Goal: Task Accomplishment & Management: Manage account settings

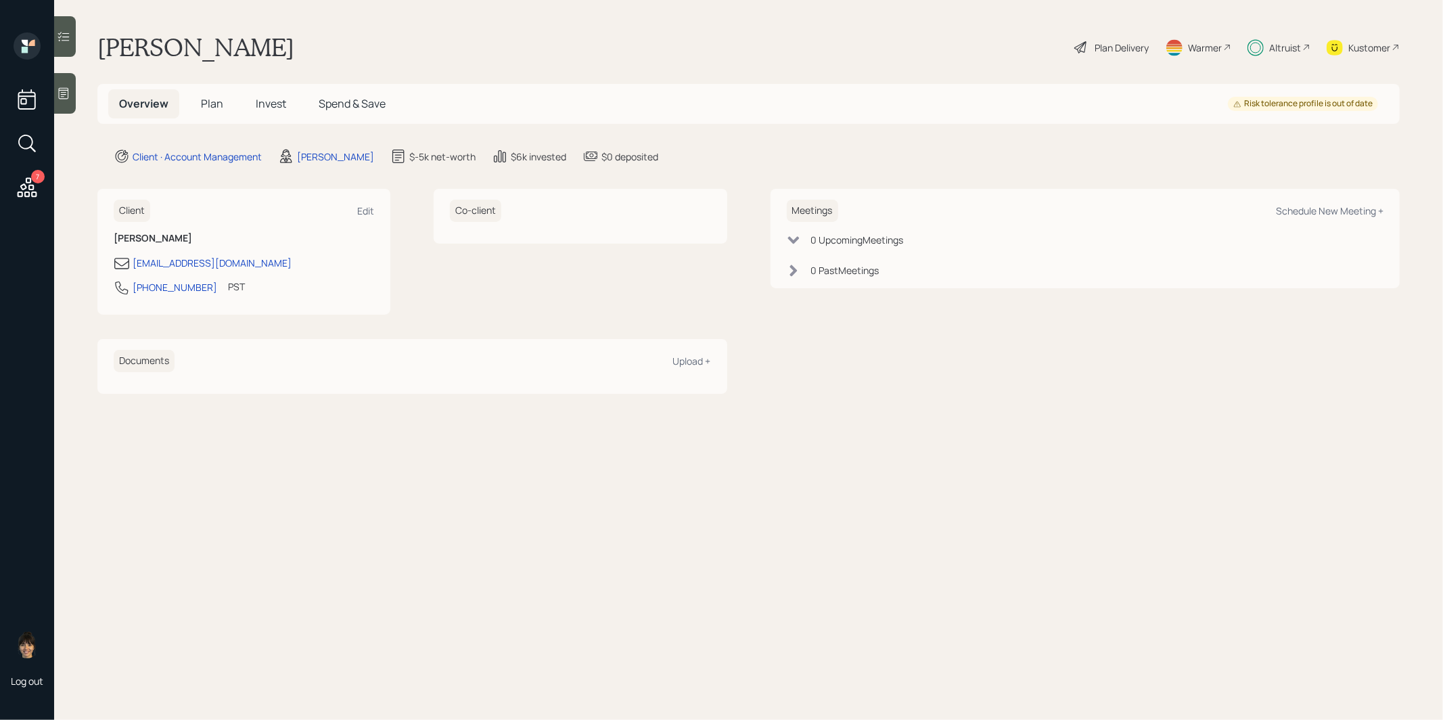
click at [270, 104] on span "Invest" at bounding box center [271, 103] width 30 height 15
